Goal: Check status: Check status

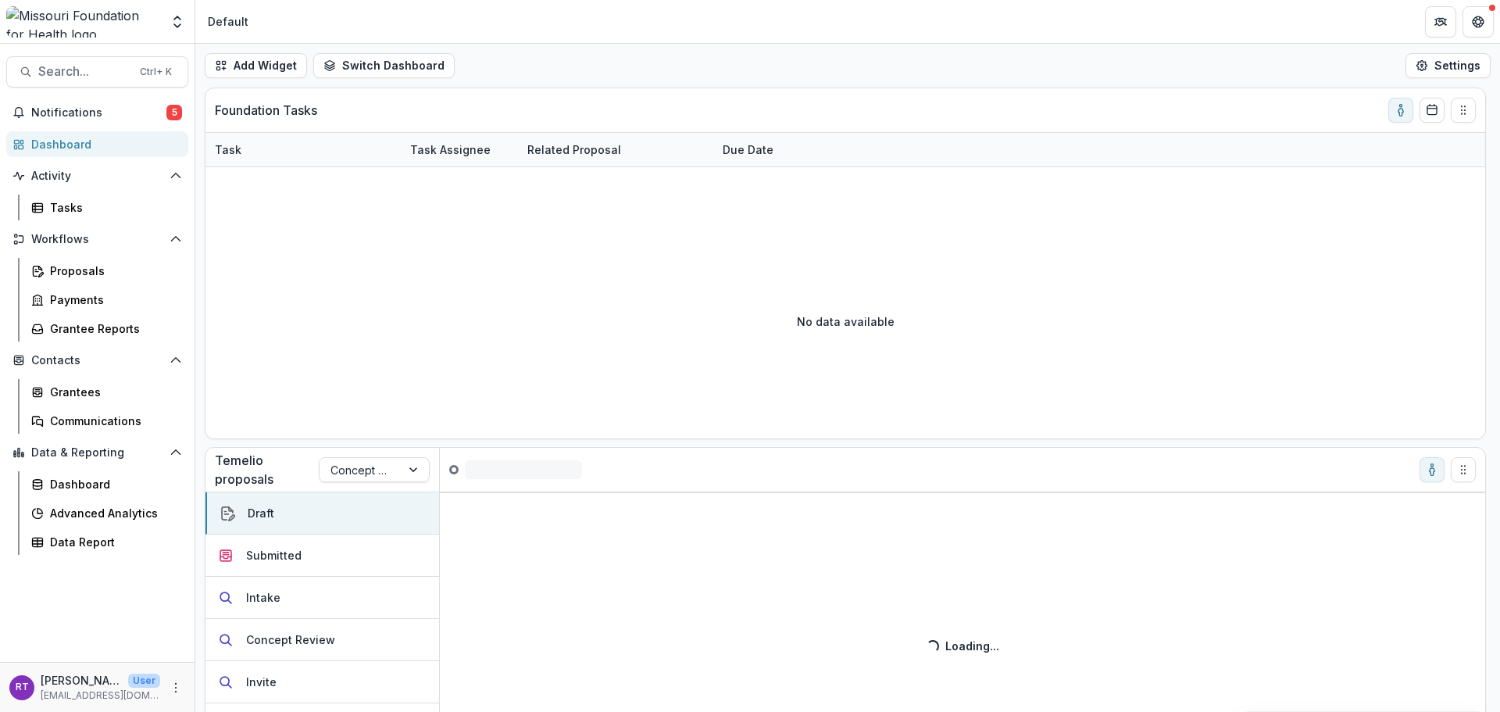
click at [120, 74] on span "Search..." at bounding box center [84, 71] width 92 height 15
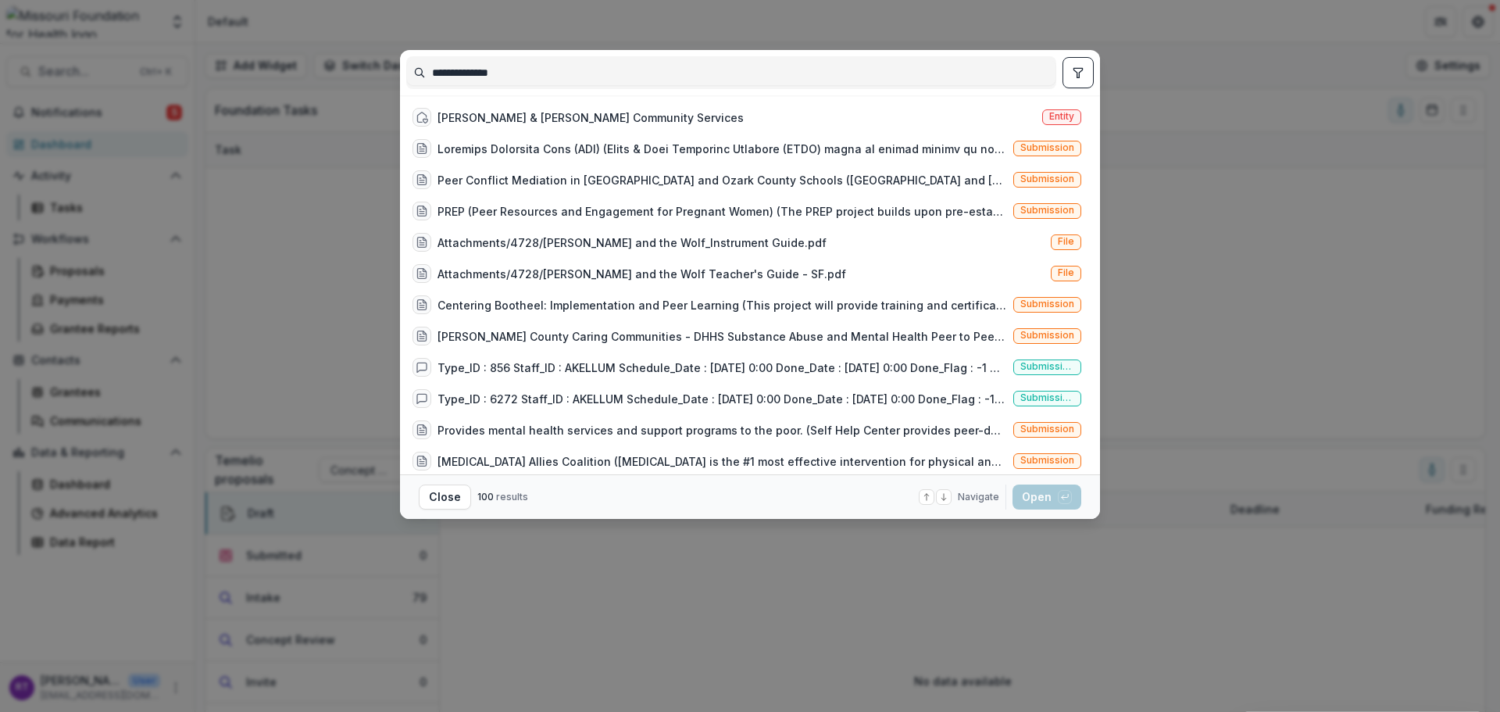
type input "**********"
click at [645, 120] on div "Peter & Paul Community Services Entity" at bounding box center [746, 117] width 681 height 31
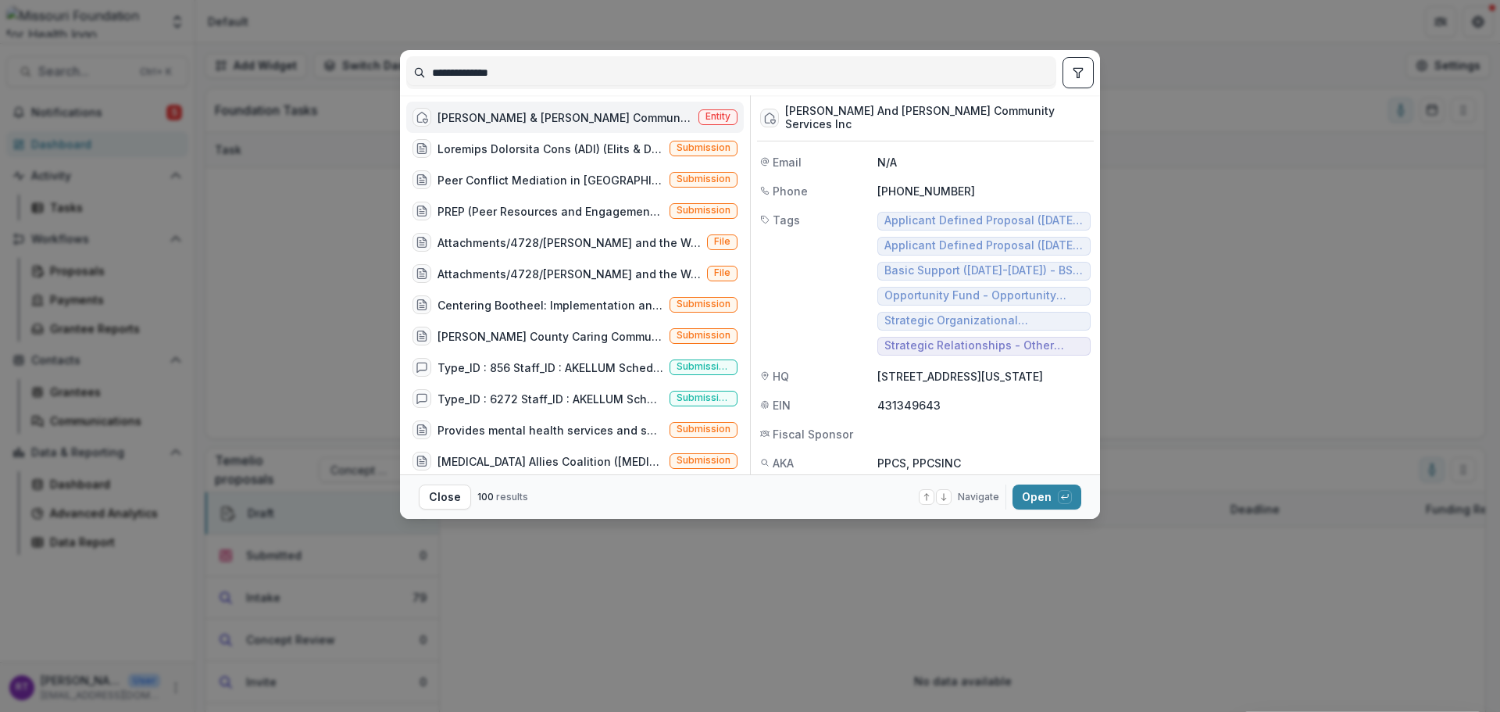
click at [1038, 498] on button "Open with enter key" at bounding box center [1047, 496] width 69 height 25
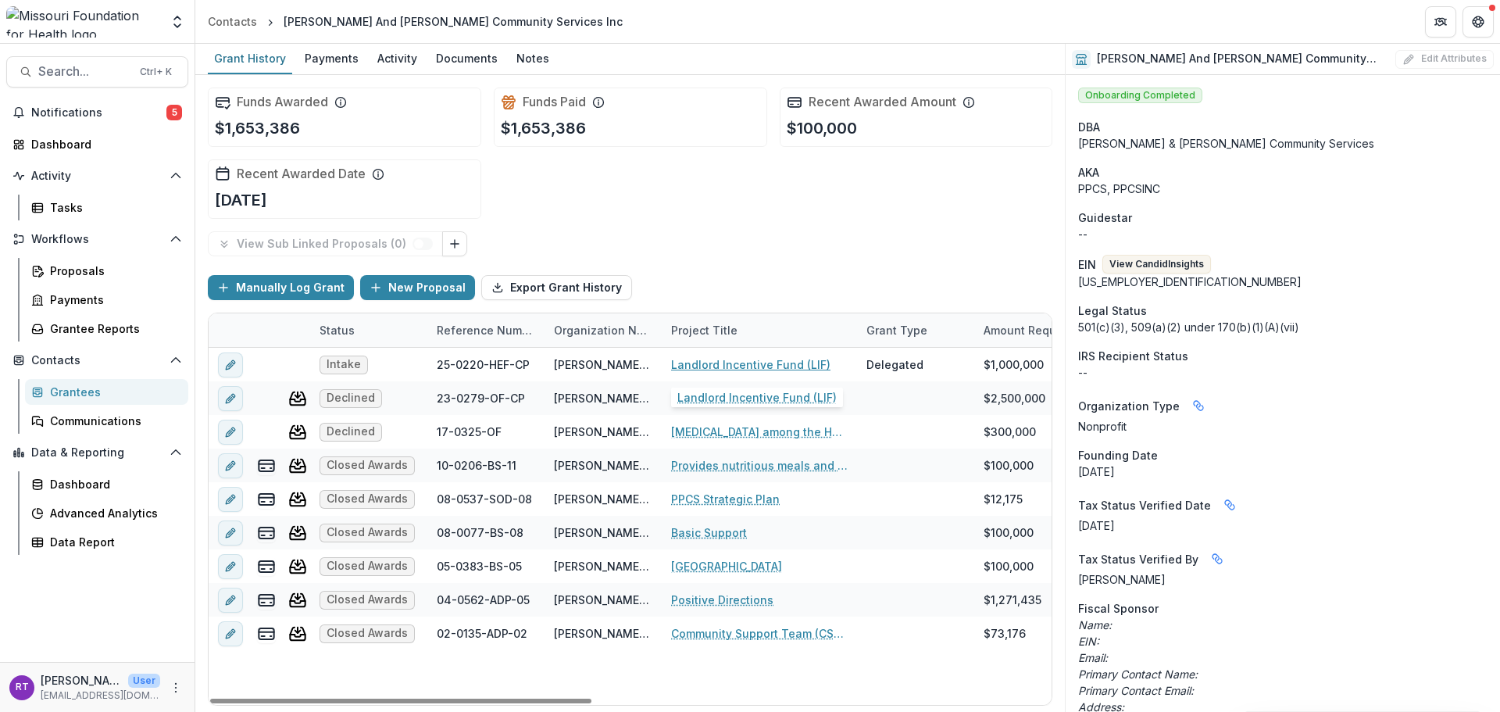
click at [781, 364] on link "Landlord Incentive Fund (LIF)" at bounding box center [750, 364] width 159 height 16
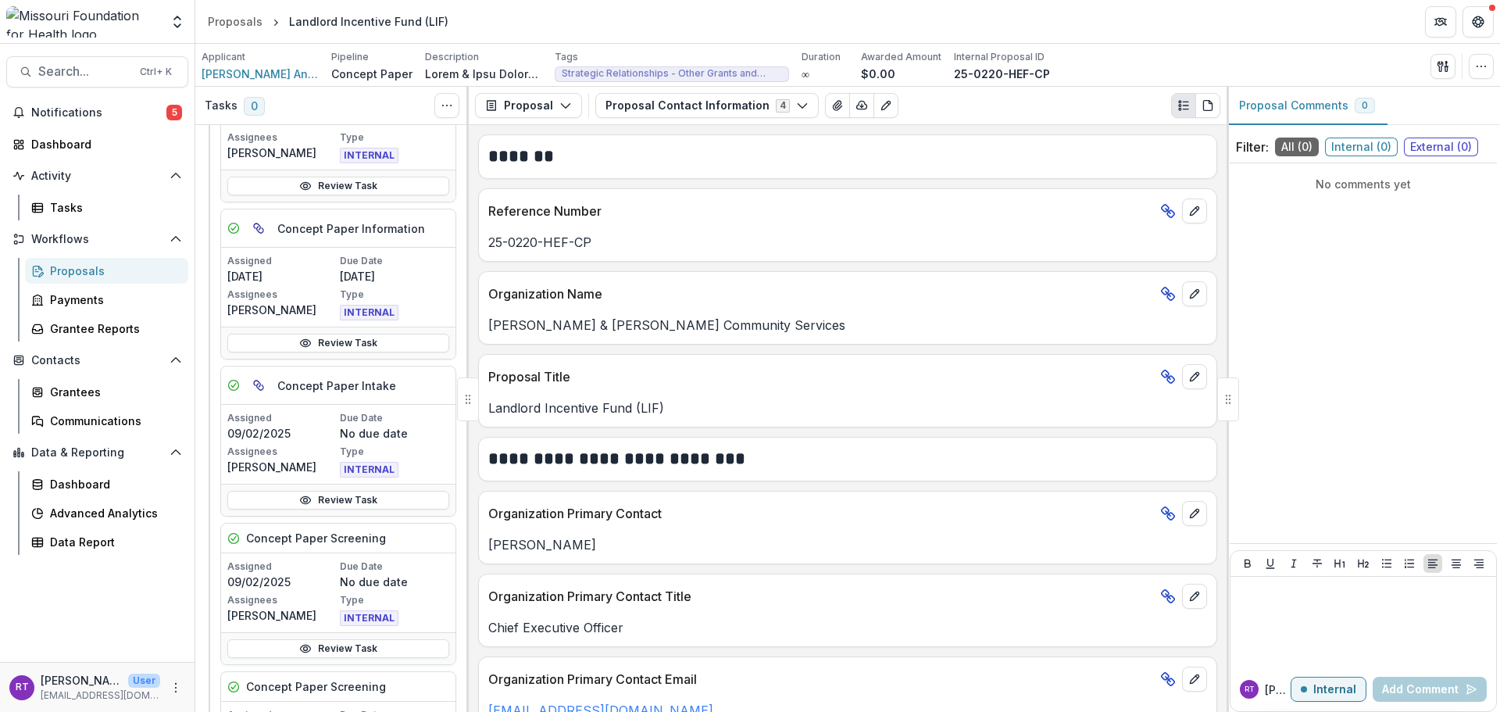
scroll to position [313, 0]
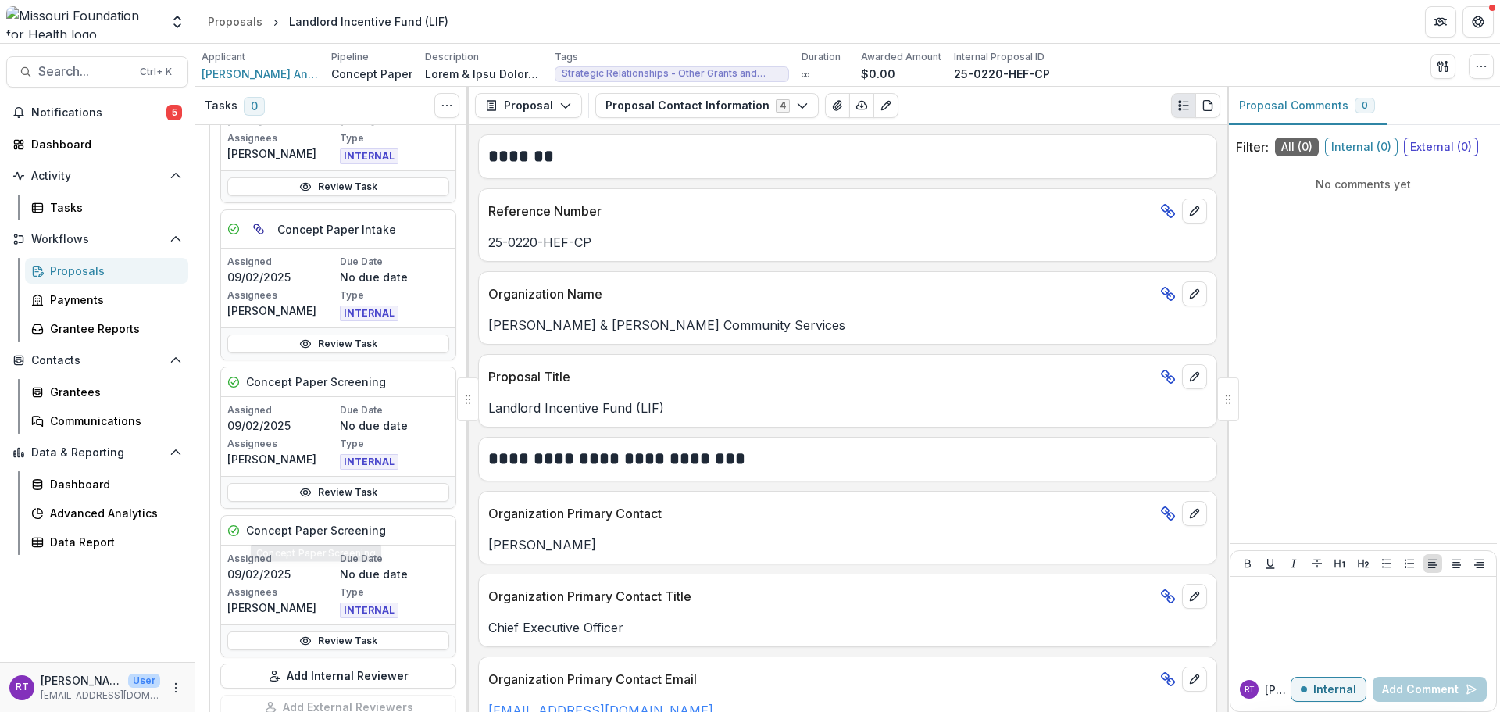
click at [336, 491] on link "Review Task" at bounding box center [338, 492] width 222 height 19
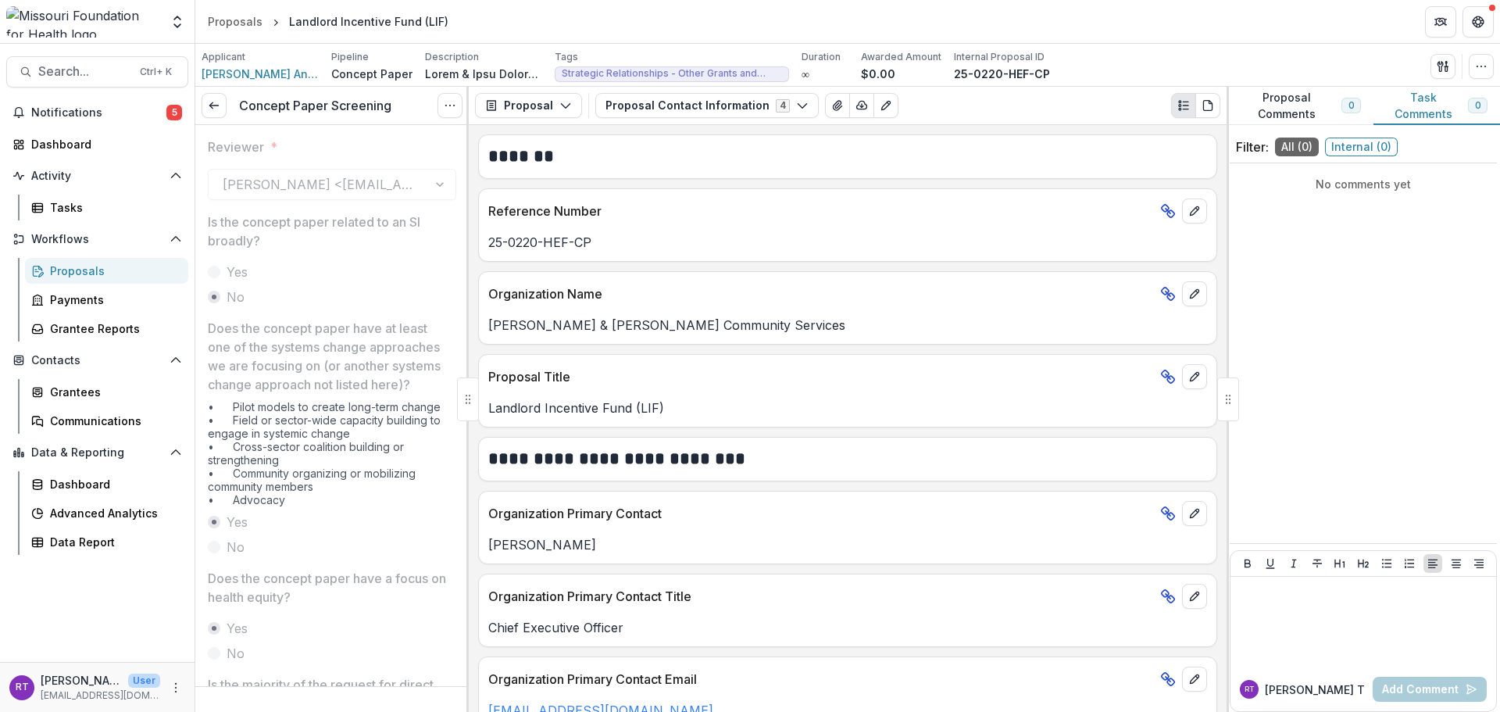
click at [217, 111] on icon at bounding box center [214, 105] width 13 height 13
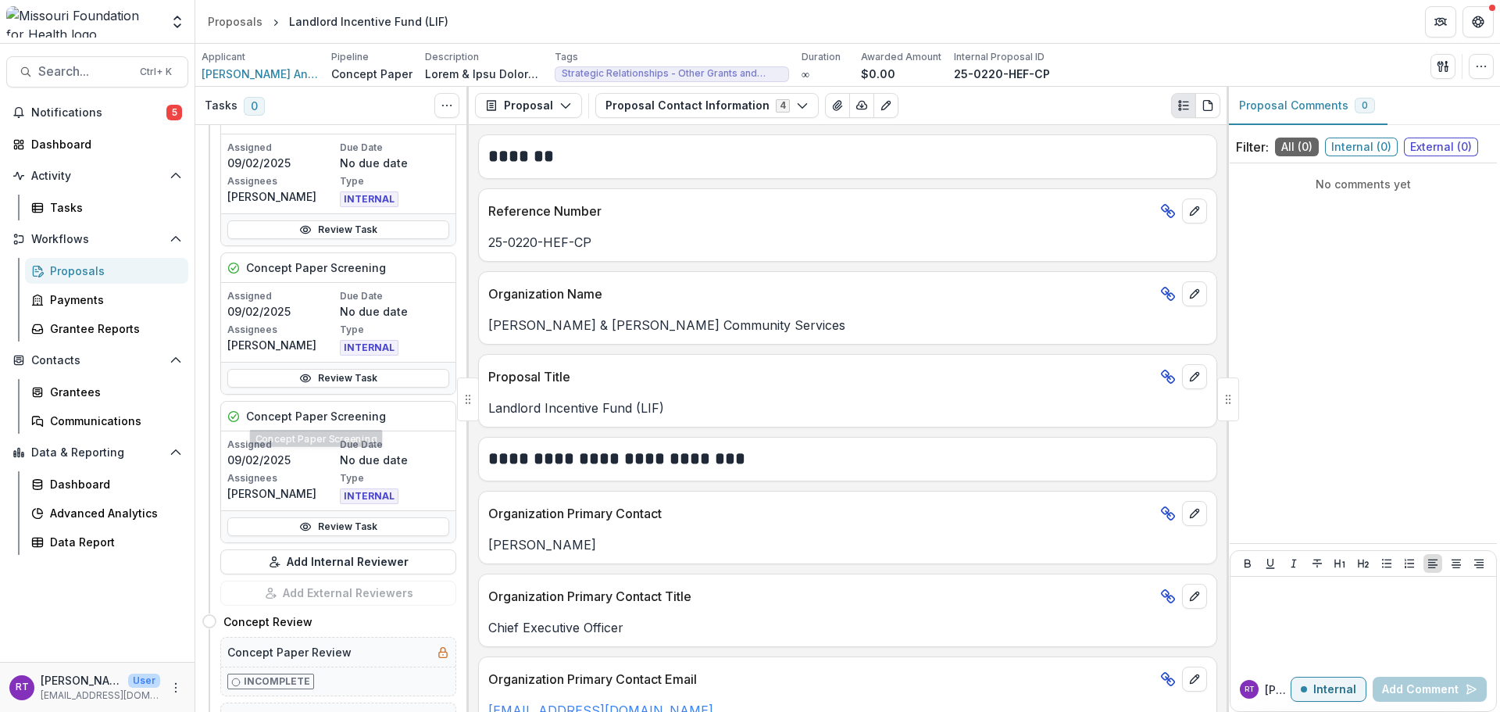
scroll to position [505, 0]
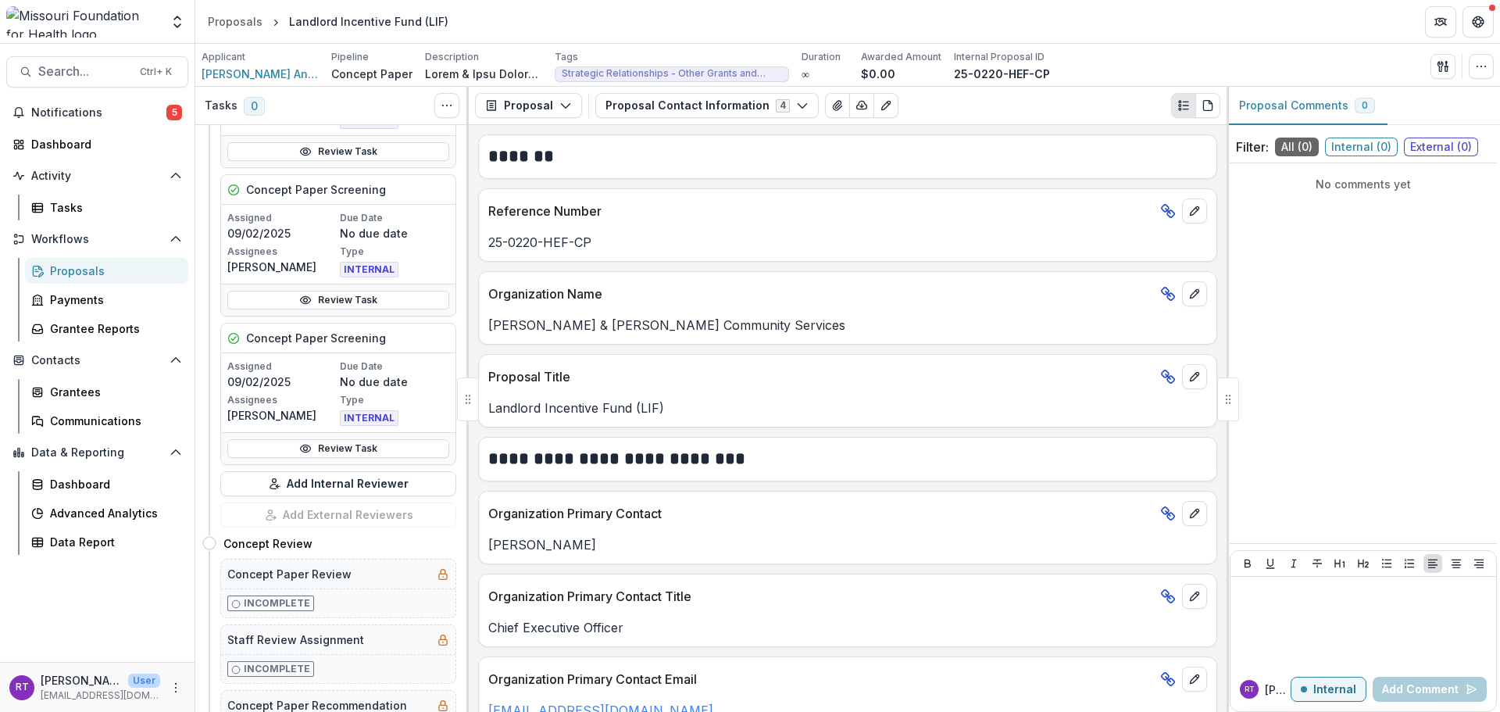
click at [365, 446] on link "Review Task" at bounding box center [338, 448] width 222 height 19
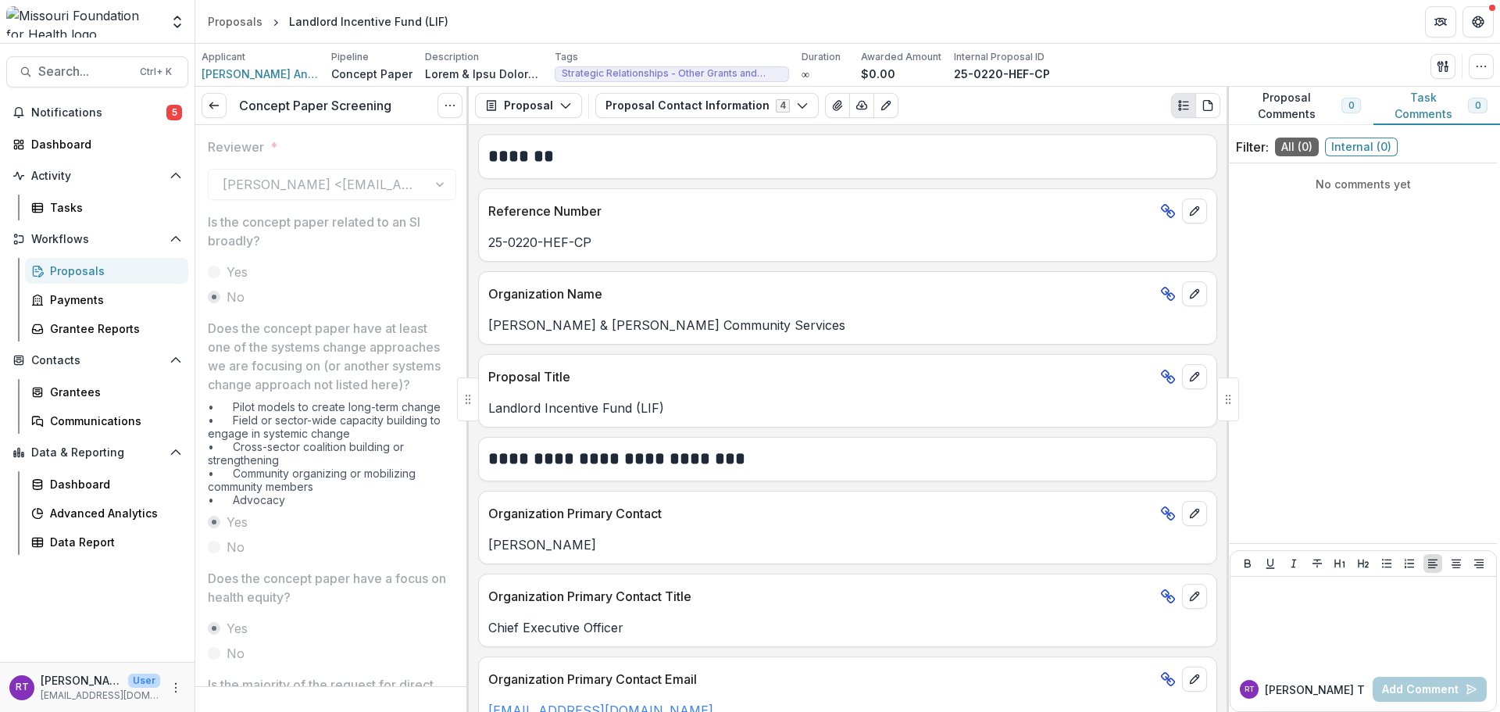
click at [210, 101] on icon at bounding box center [214, 105] width 13 height 13
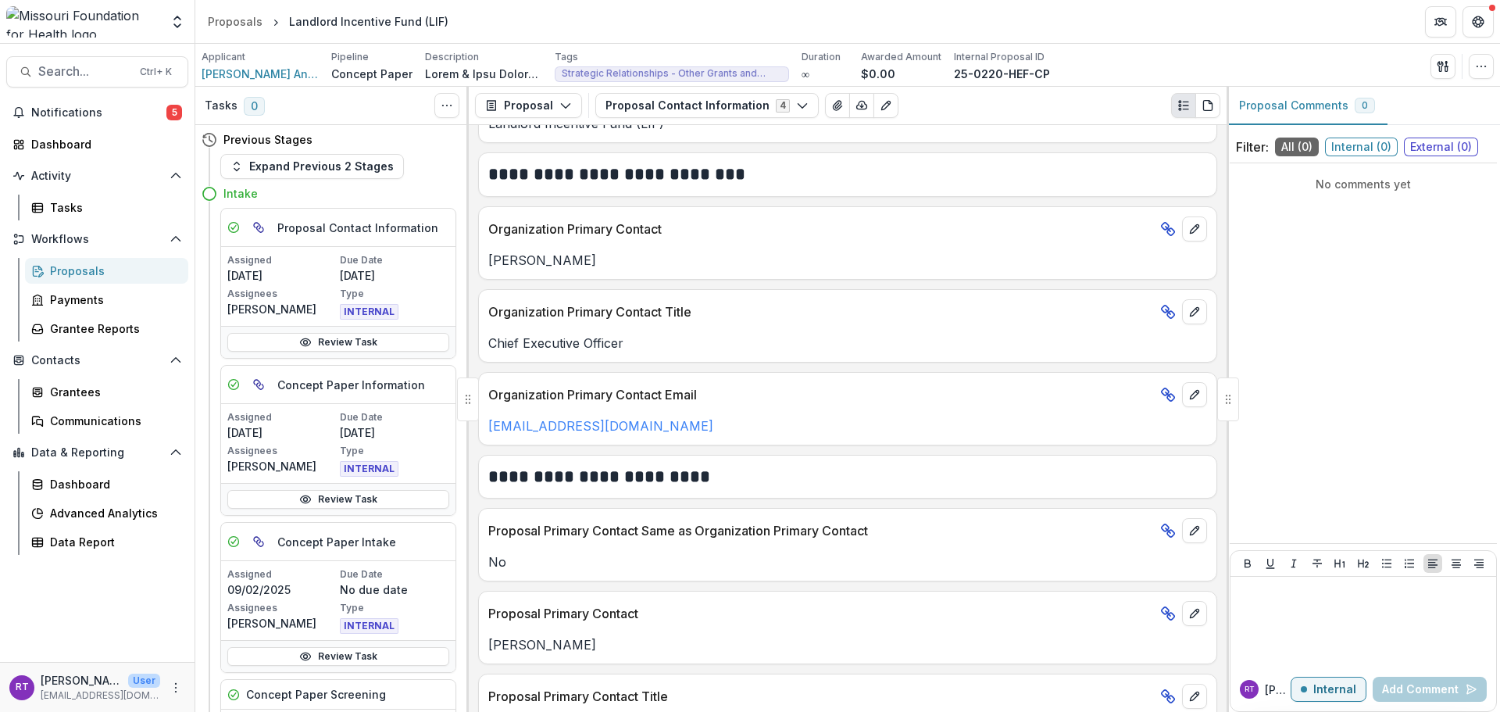
scroll to position [313, 0]
